Goal: Use online tool/utility

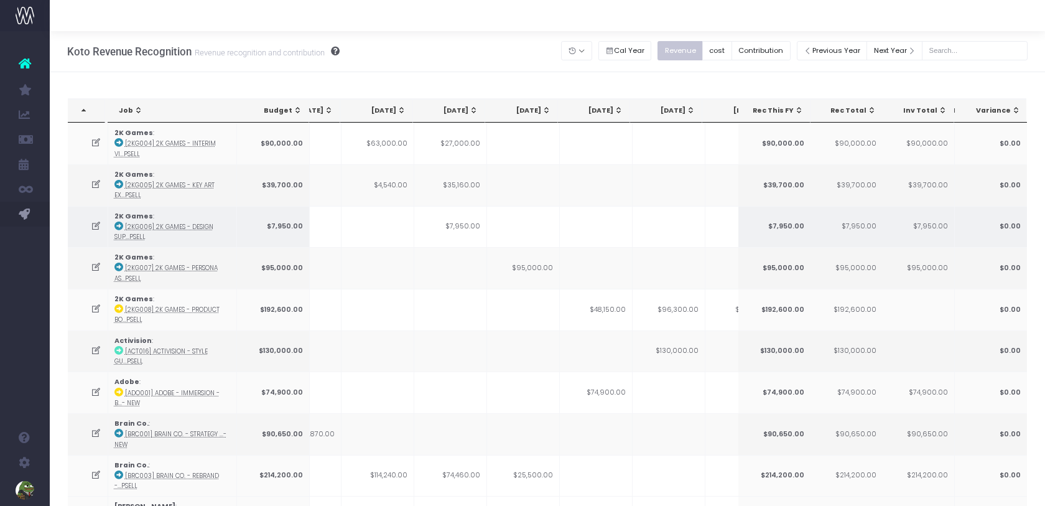
scroll to position [0, 230]
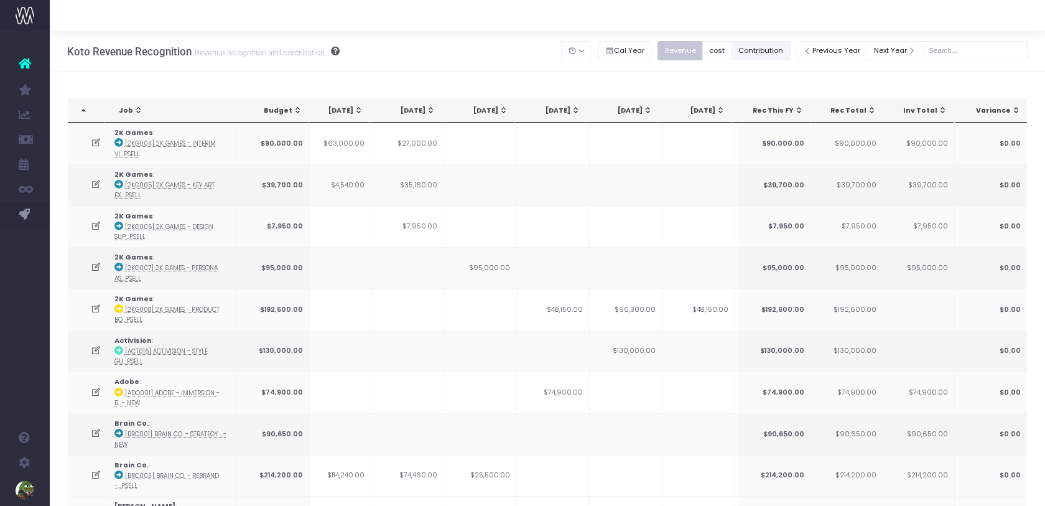
click at [772, 46] on button "Contribution" at bounding box center [761, 50] width 59 height 19
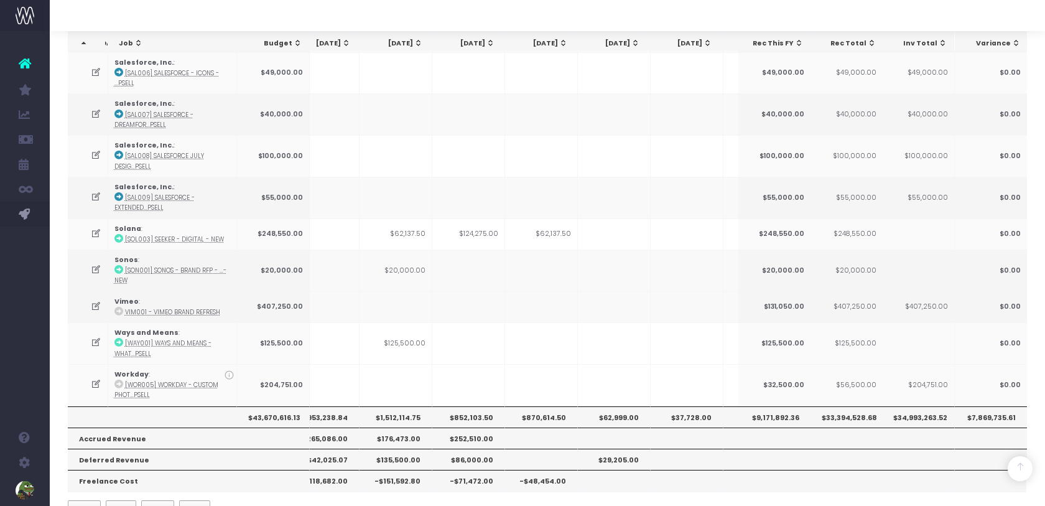
scroll to position [0, 361]
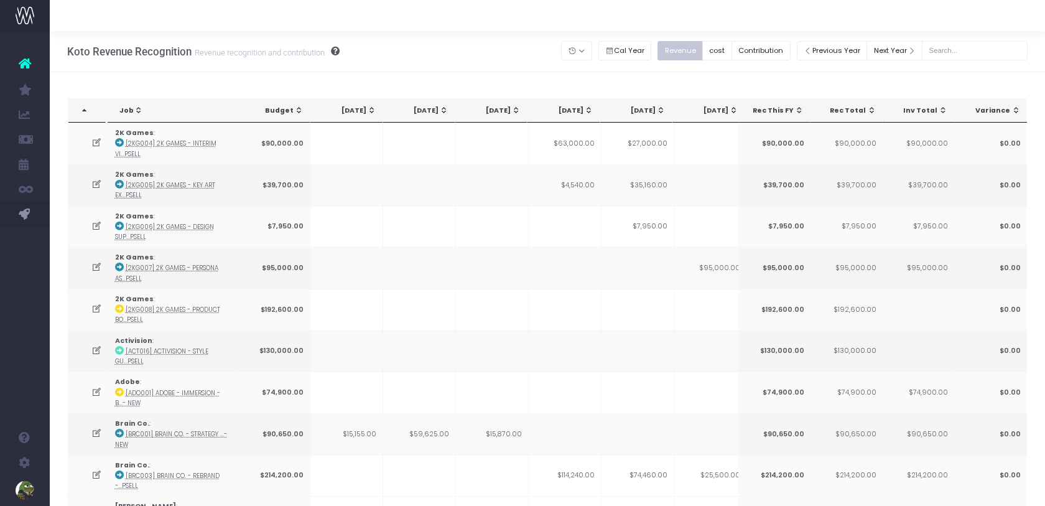
click at [786, 40] on div "Revenue cost Contribution" at bounding box center [727, 51] width 139 height 26
click at [776, 51] on button "Contribution" at bounding box center [761, 50] width 59 height 19
